Goal: Transaction & Acquisition: Purchase product/service

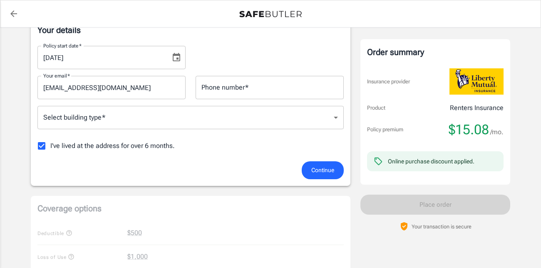
scroll to position [148, 0]
click at [319, 129] on div "Select building type   * ​ Select building type   *" at bounding box center [190, 118] width 306 height 25
click at [312, 112] on body "Policy premium $ 15.08 /mo Liberty Mutual Renters Insurance [STREET_ADDRESS][PE…" at bounding box center [270, 245] width 541 height 787
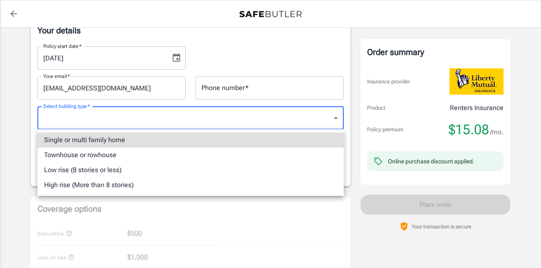
click at [208, 140] on li "Single or multi family home" at bounding box center [190, 139] width 306 height 15
type input "singlefamily"
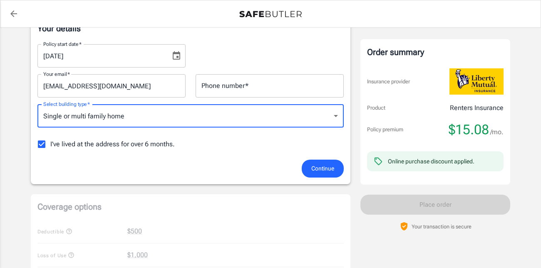
scroll to position [147, 0]
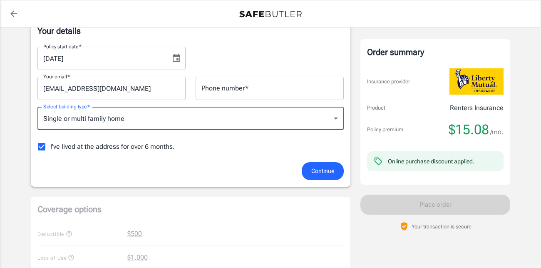
click at [42, 147] on input "I've lived at the address for over 6 months." at bounding box center [41, 146] width 17 height 17
checkbox input "false"
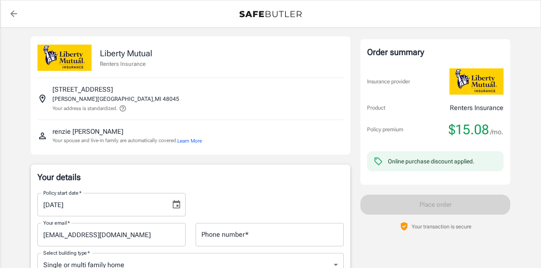
scroll to position [0, 0]
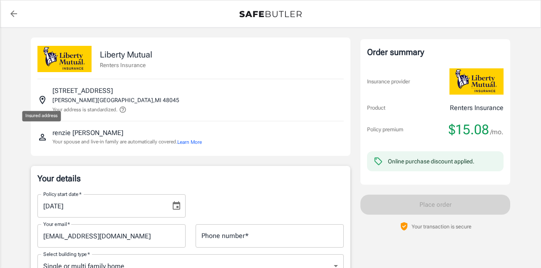
click at [44, 102] on icon "Insured address" at bounding box center [42, 100] width 10 height 10
click at [12, 12] on icon "back to quotes" at bounding box center [13, 13] width 7 height 7
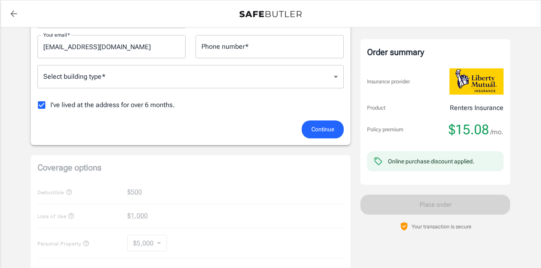
scroll to position [188, 0]
click at [305, 132] on button "Continue" at bounding box center [323, 130] width 42 height 18
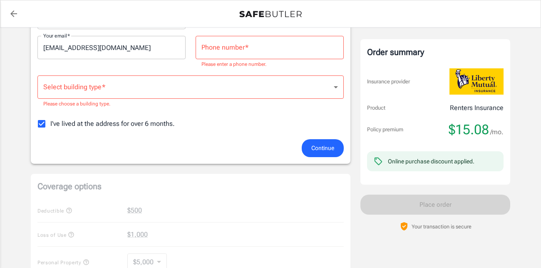
click at [305, 132] on div "I've lived at the address for over 6 months." at bounding box center [190, 123] width 306 height 17
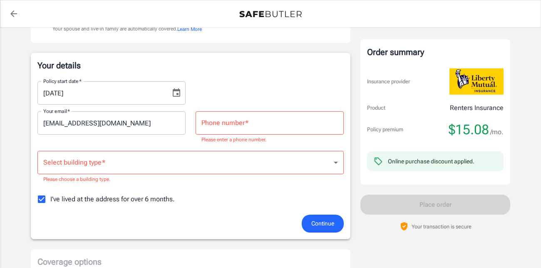
scroll to position [112, 0]
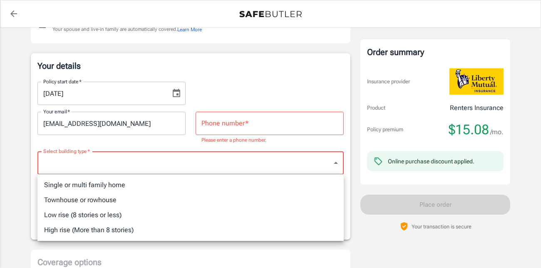
click at [234, 179] on li "Single or multi family home" at bounding box center [190, 184] width 306 height 15
type input "singlefamily"
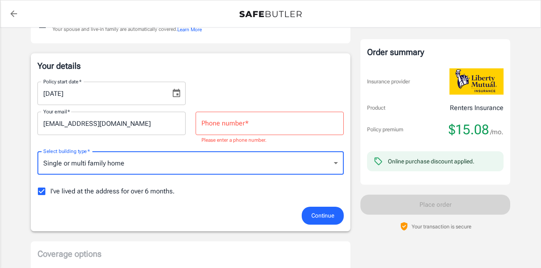
click at [259, 115] on input "Phone number   *" at bounding box center [270, 123] width 148 height 23
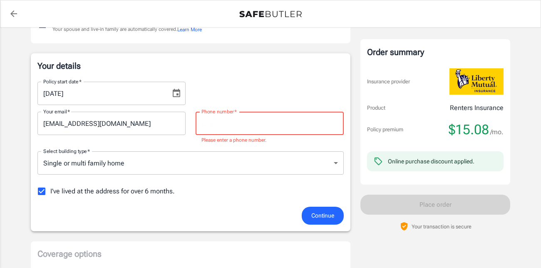
type input "8166279974"
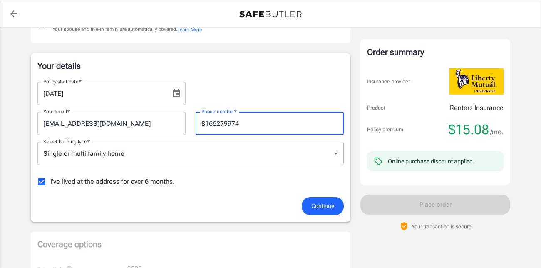
click at [309, 207] on button "Continue" at bounding box center [323, 206] width 42 height 18
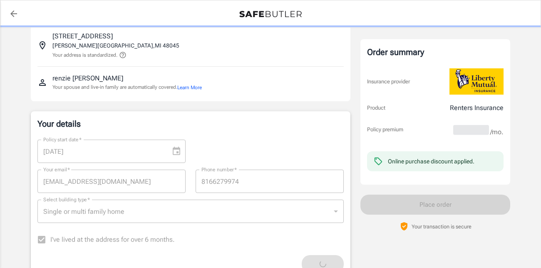
scroll to position [50, 0]
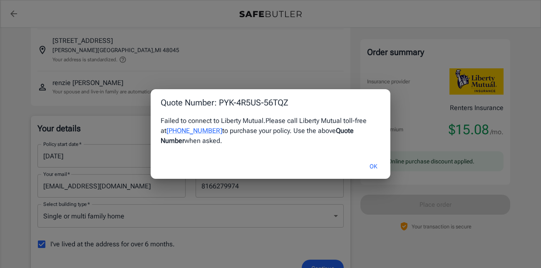
click at [368, 165] on button "OK" at bounding box center [373, 166] width 27 height 18
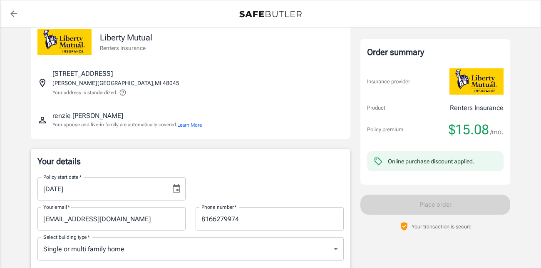
scroll to position [0, 0]
